Goal: Find contact information: Obtain details needed to contact an individual or organization

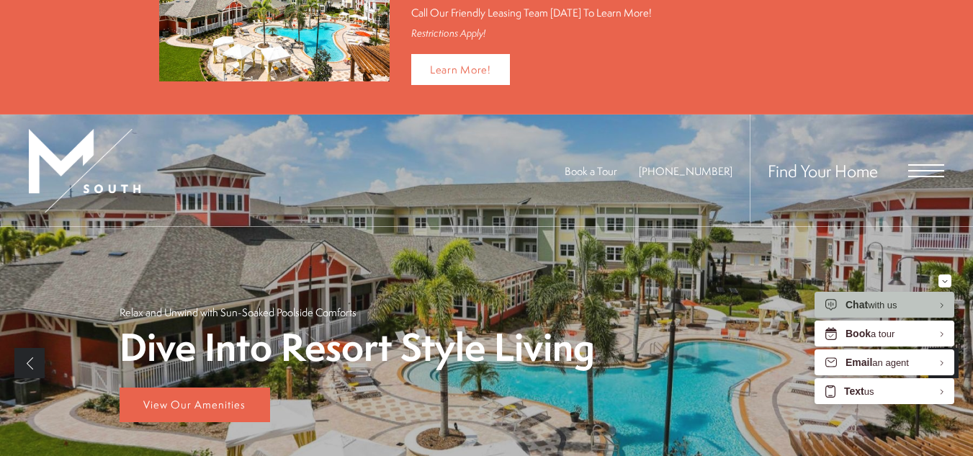
scroll to position [87, 0]
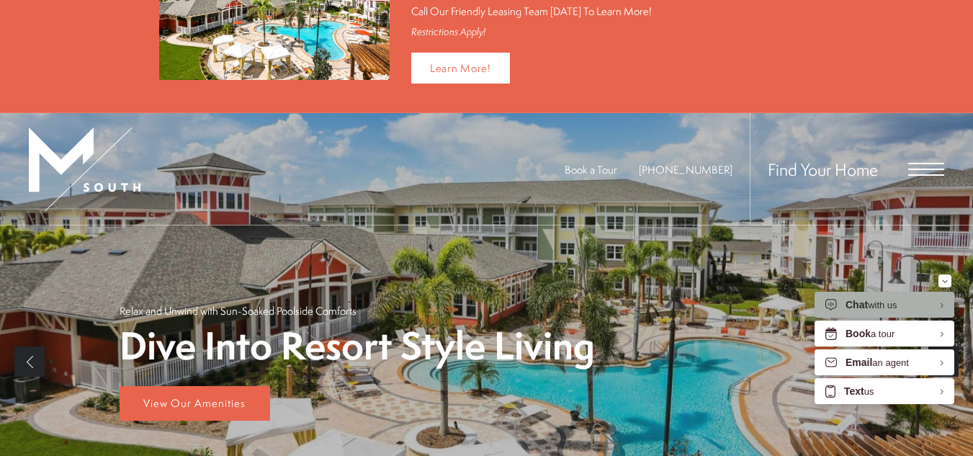
click at [884, 305] on div "Chat with us" at bounding box center [871, 305] width 52 height 14
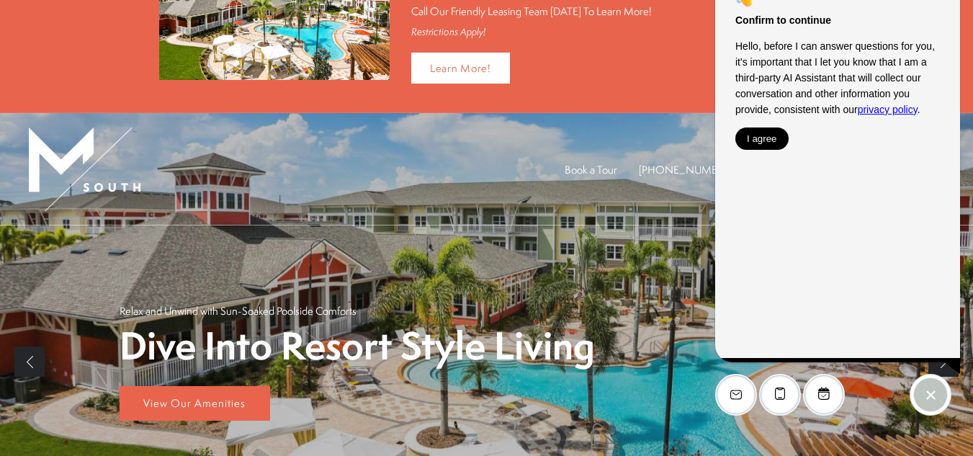
click at [751, 144] on button "I agree" at bounding box center [761, 138] width 53 height 22
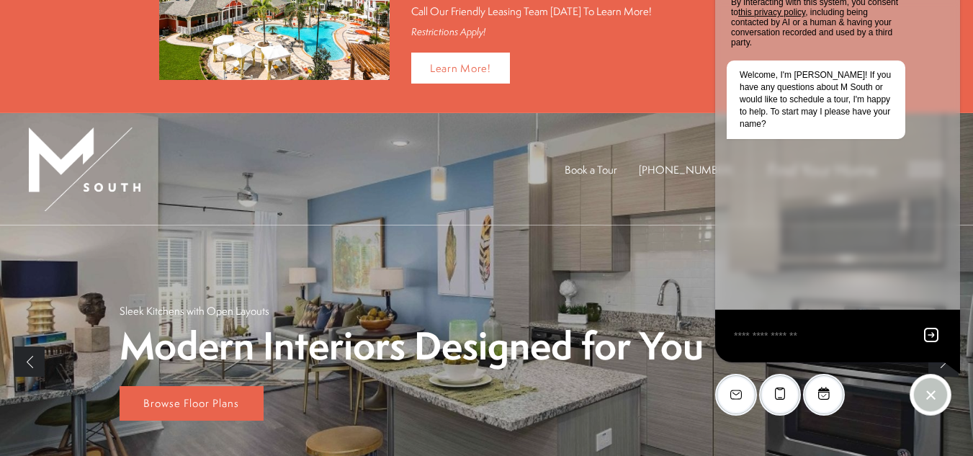
scroll to position [0, 0]
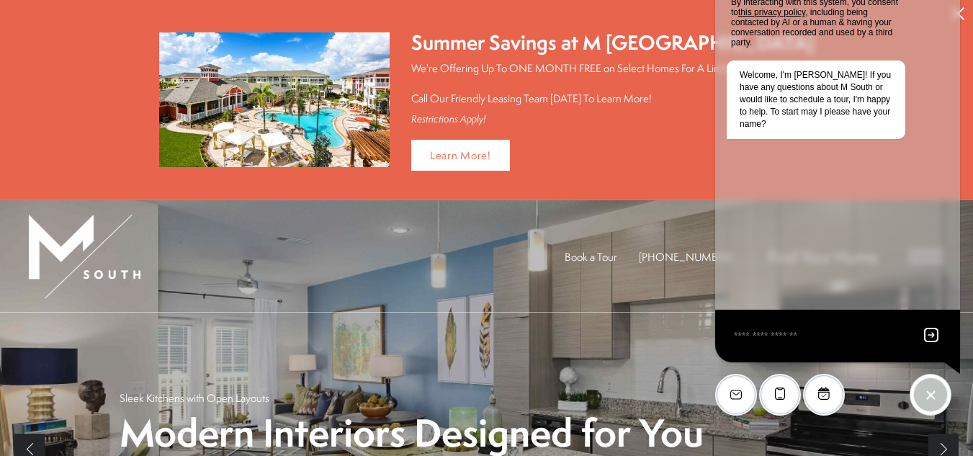
click at [447, 230] on div "Book a Tour 813-570-8014 Find Your Home" at bounding box center [486, 256] width 973 height 112
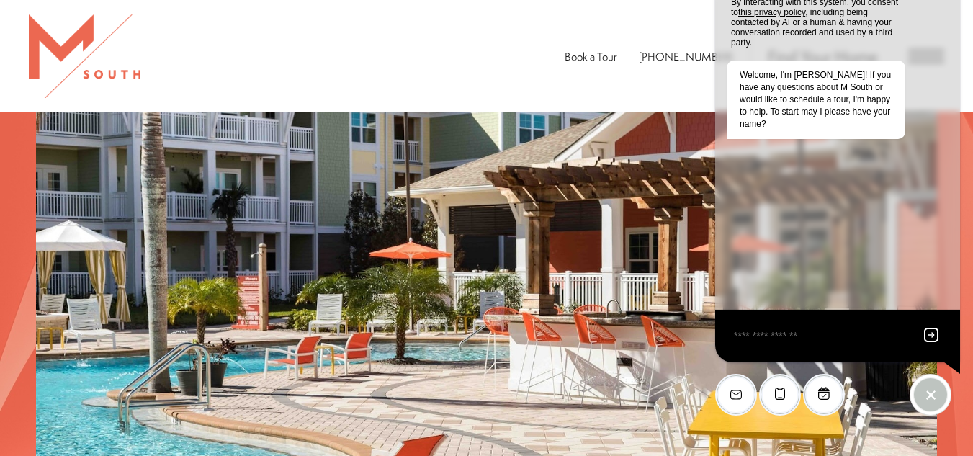
scroll to position [2604, 0]
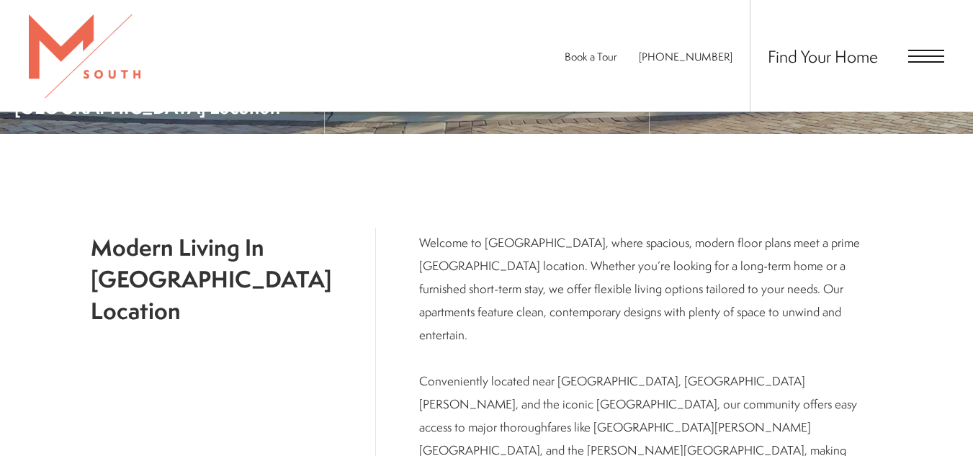
scroll to position [528, 0]
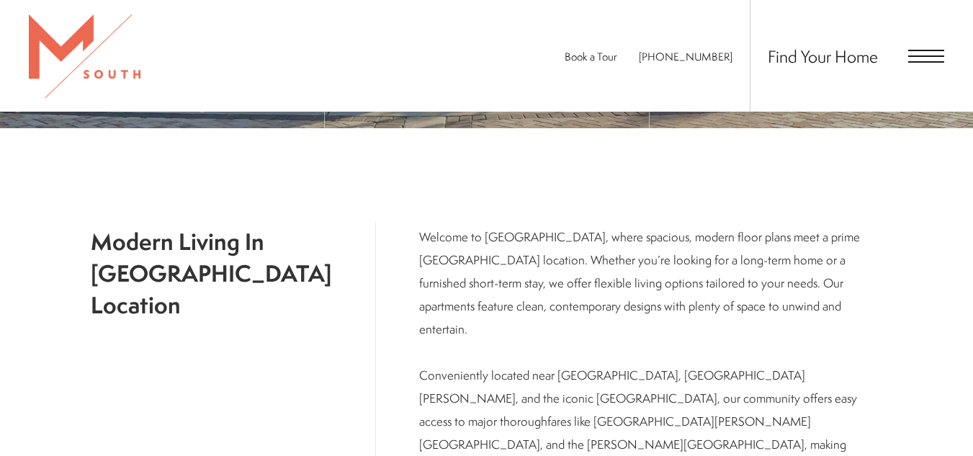
click at [926, 52] on span "Open Menu" at bounding box center [926, 56] width 36 height 13
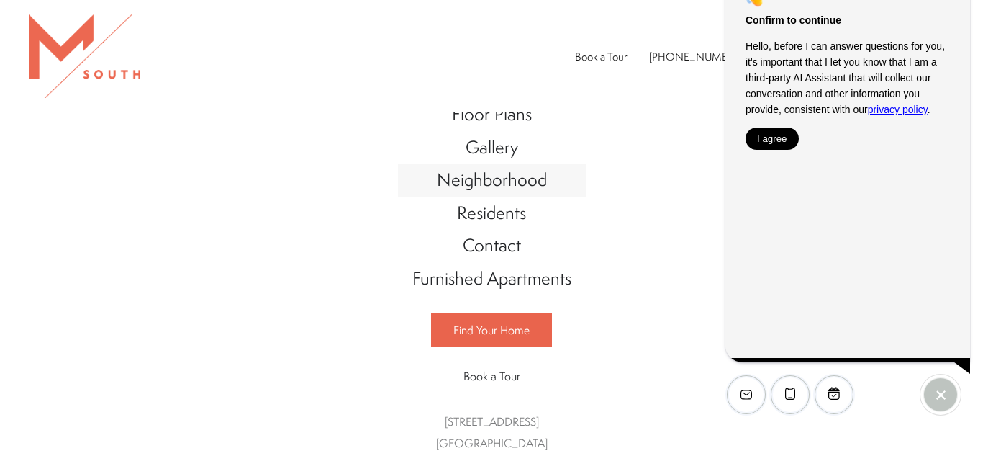
scroll to position [96, 0]
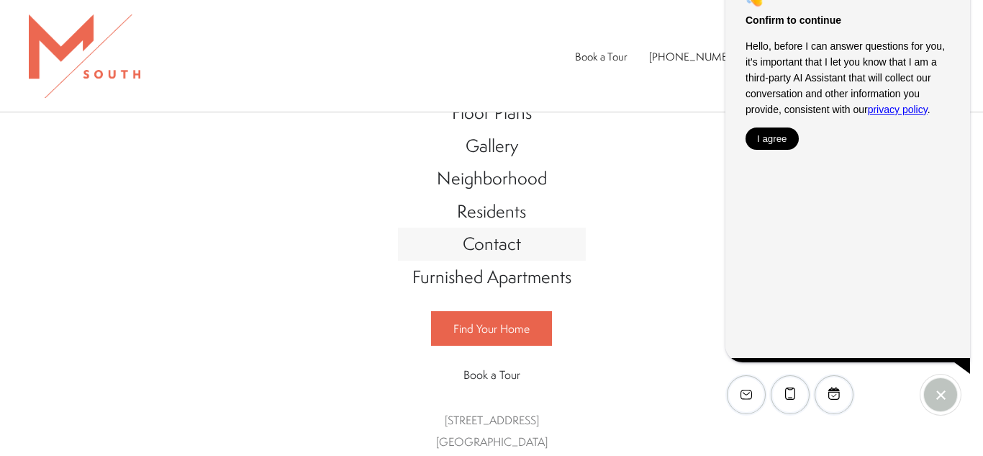
click at [494, 239] on span "Contact" at bounding box center [492, 243] width 58 height 24
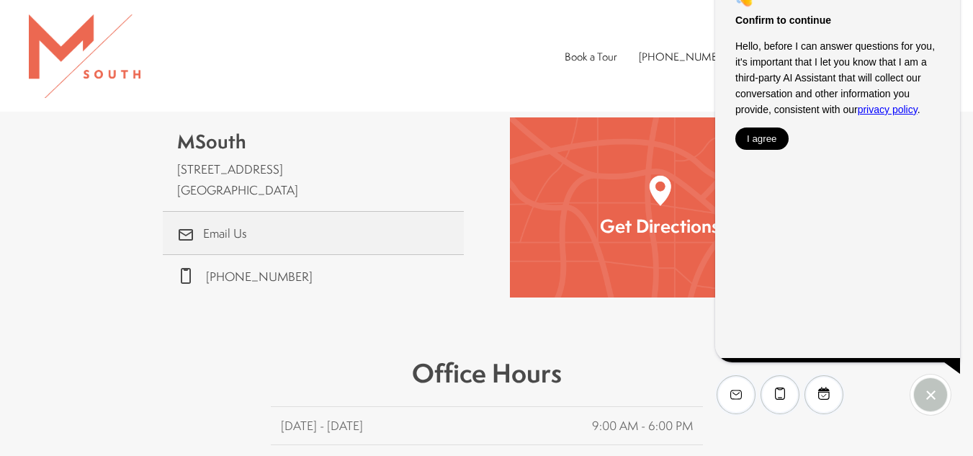
scroll to position [411, 0]
click at [287, 216] on link ".cls-1{stroke-width:0px;} Email Us" at bounding box center [313, 232] width 301 height 42
click at [763, 145] on button "I agree" at bounding box center [761, 138] width 53 height 22
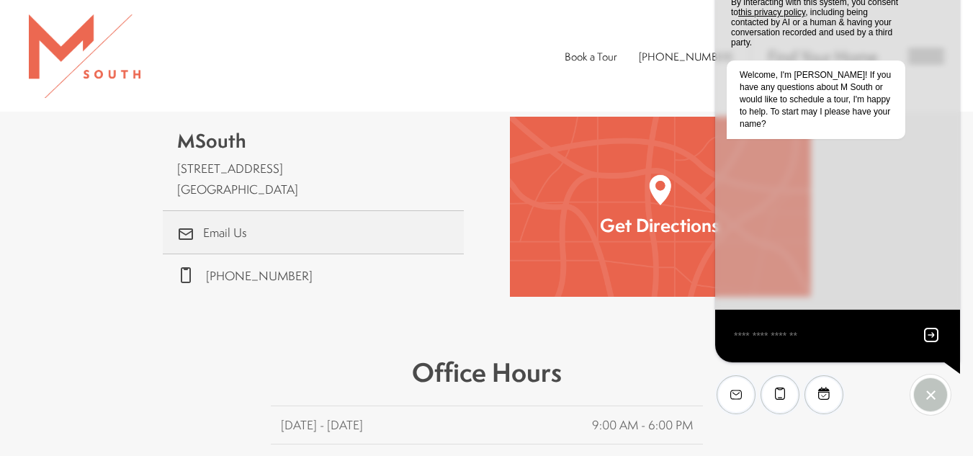
click at [223, 212] on link ".cls-1{stroke-width:0px;} Email Us" at bounding box center [313, 232] width 301 height 42
click at [331, 90] on div "Book a Tour [PHONE_NUMBER] Find Your Home" at bounding box center [486, 56] width 973 height 112
click at [242, 217] on link ".cls-1{stroke-width:0px;} Email Us" at bounding box center [313, 232] width 301 height 42
